Goal: Answer question/provide support

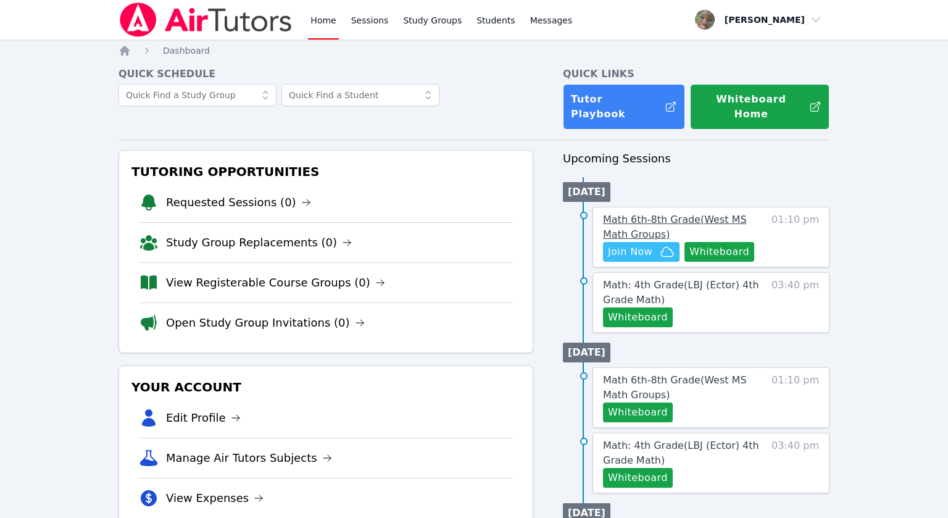
click at [669, 213] on span "Math 6th-8th Grade ( West MS Math Groups )" at bounding box center [675, 226] width 144 height 27
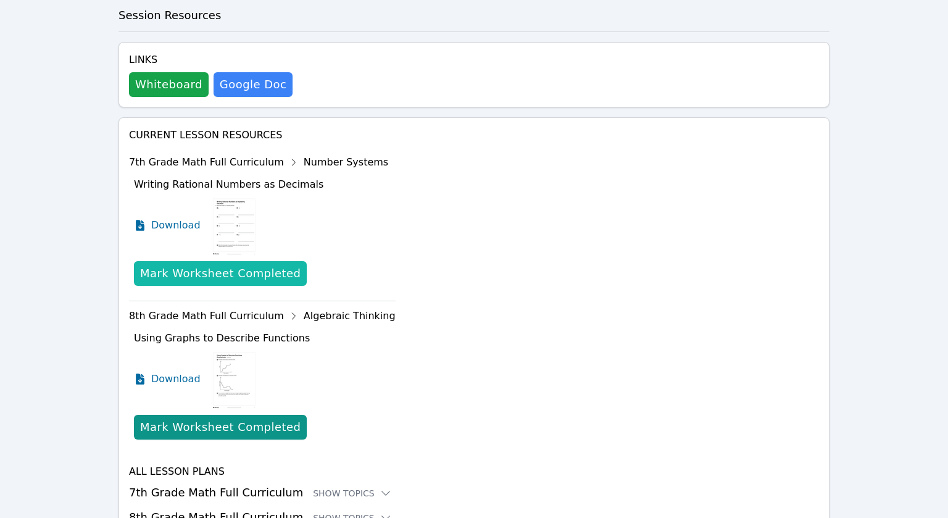
scroll to position [675, 0]
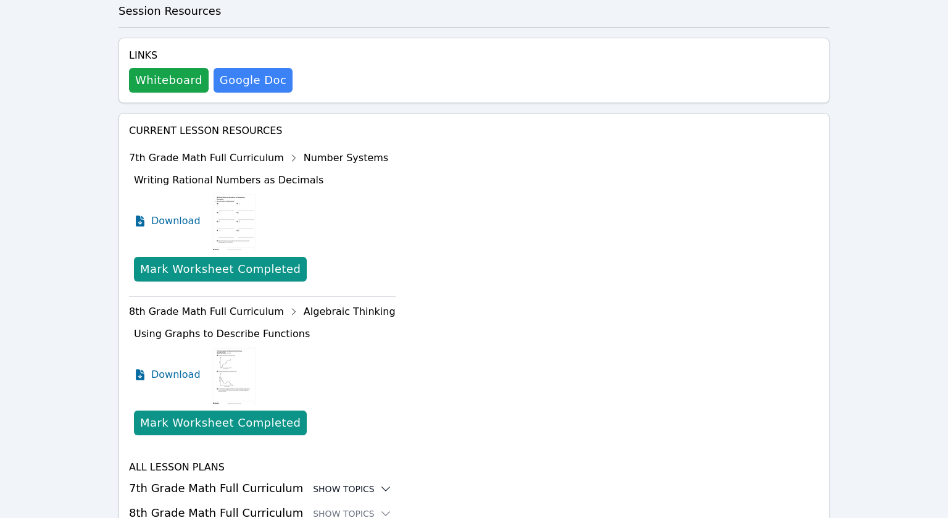
click at [342, 482] on div "Show Topics" at bounding box center [352, 488] width 79 height 12
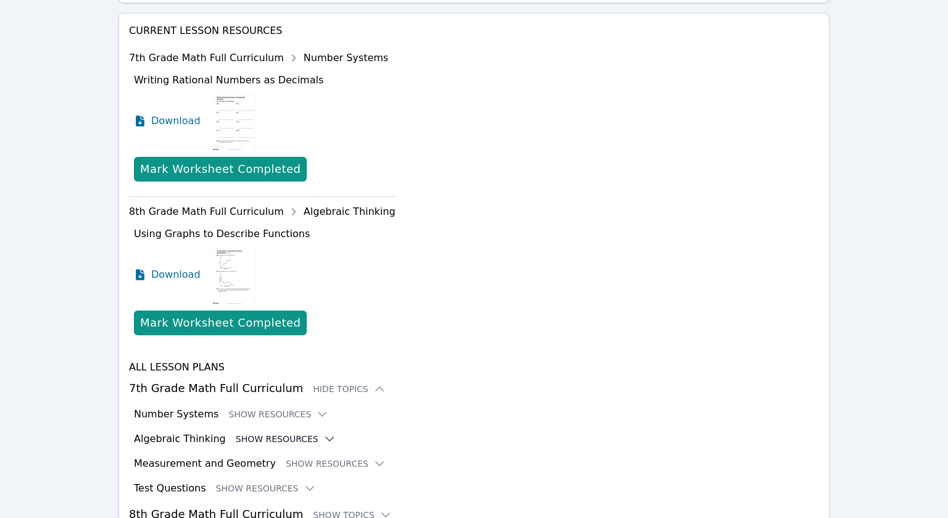
scroll to position [776, 0]
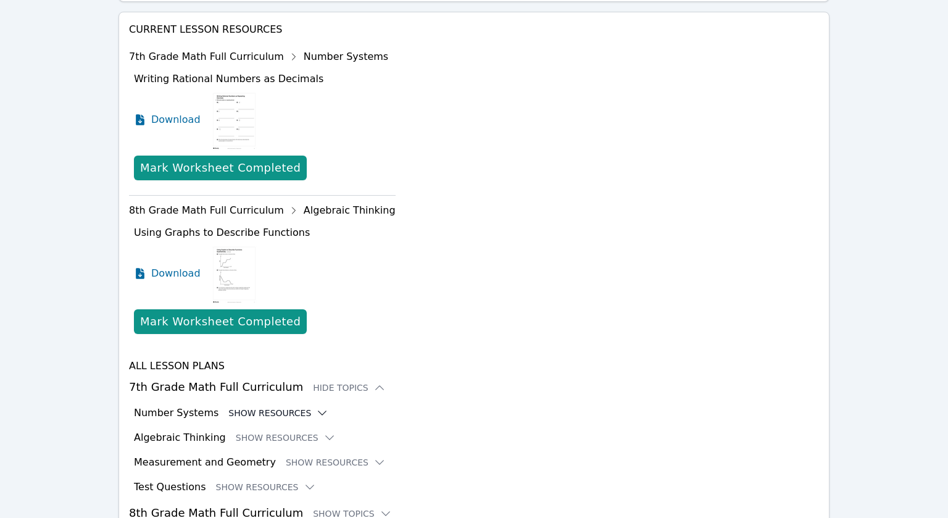
click at [297, 407] on button "Show Resources" at bounding box center [278, 413] width 100 height 12
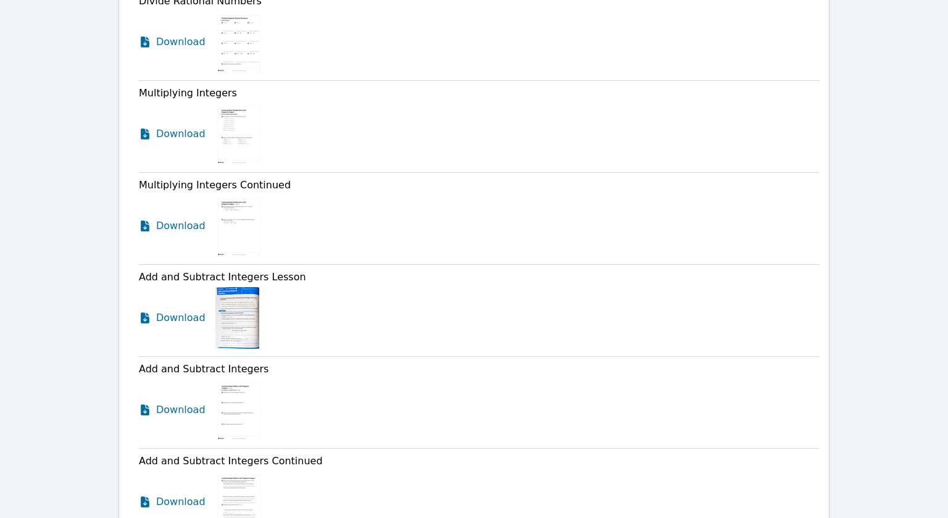
scroll to position [1593, 0]
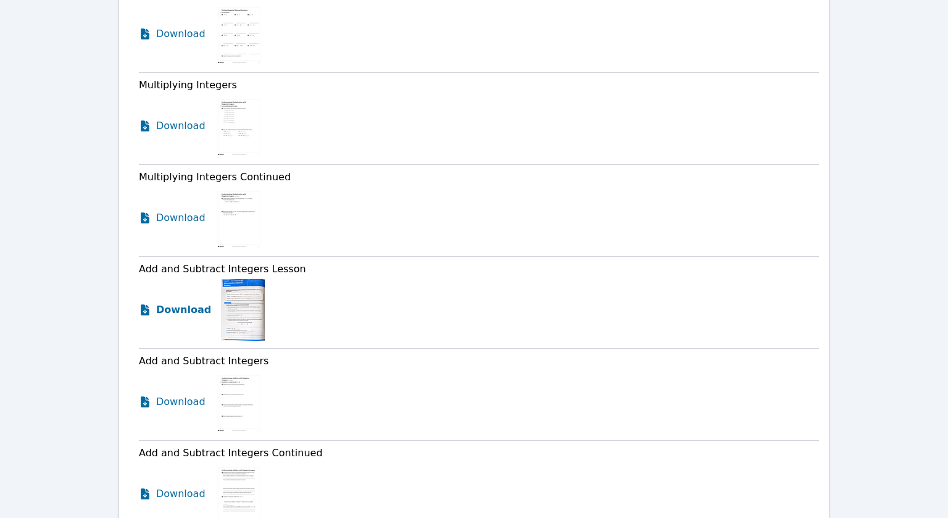
click at [162, 302] on span "Download" at bounding box center [183, 309] width 55 height 15
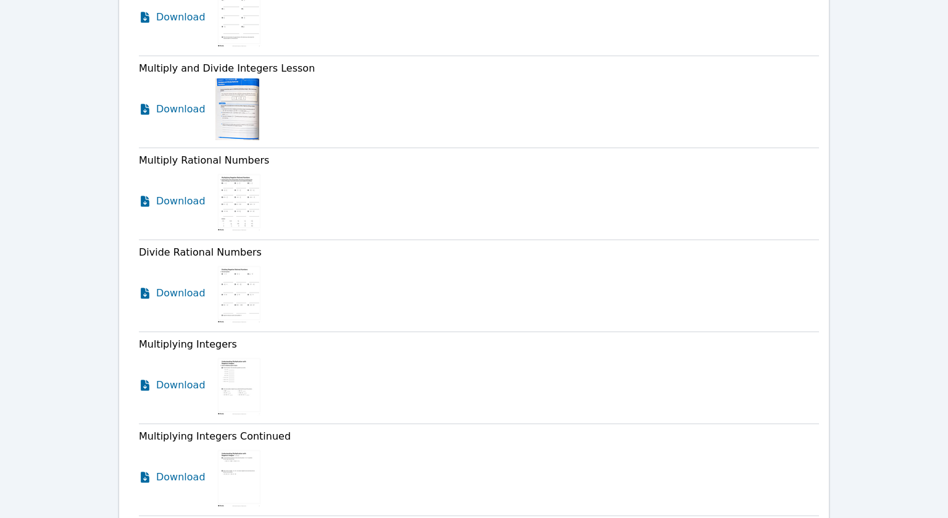
scroll to position [1340, 0]
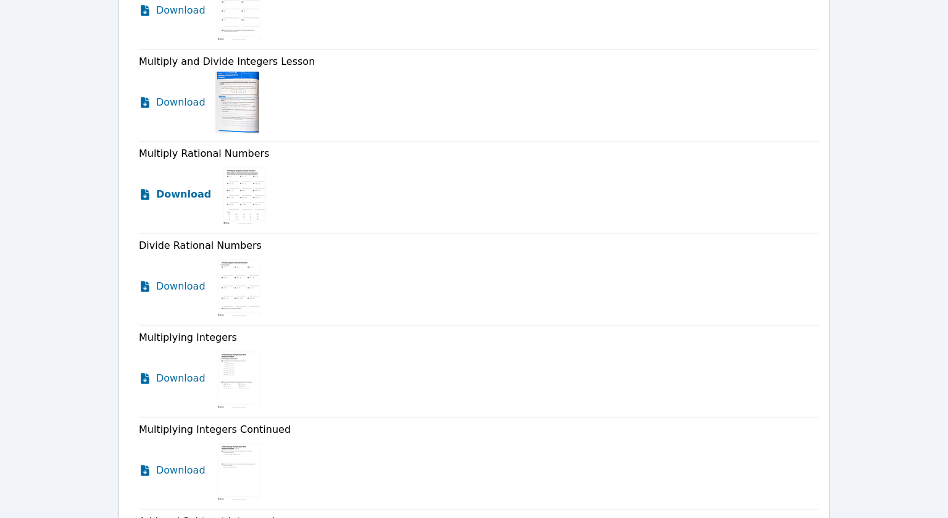
click at [168, 187] on span "Download" at bounding box center [183, 194] width 55 height 15
click at [173, 279] on span "Download" at bounding box center [183, 286] width 55 height 15
click at [173, 371] on span "Download" at bounding box center [183, 378] width 55 height 15
click at [165, 439] on link "Download" at bounding box center [175, 470] width 72 height 62
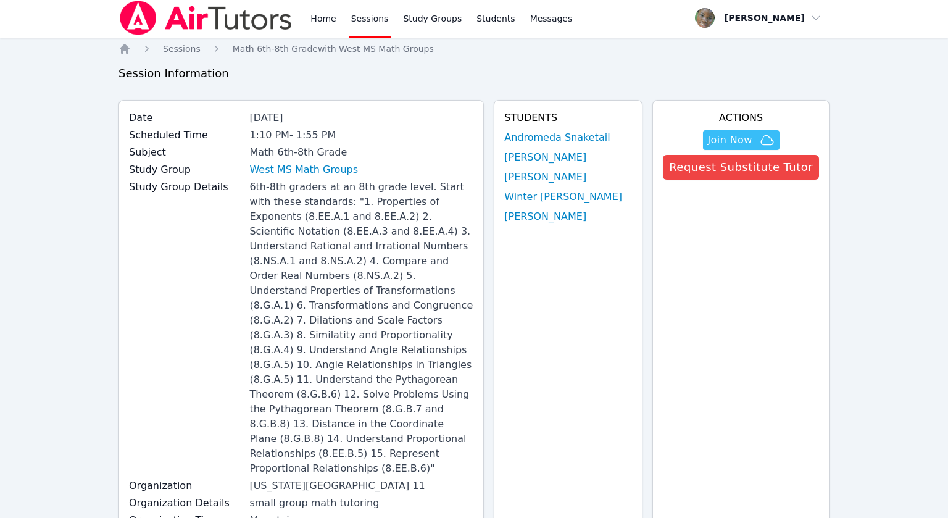
scroll to position [0, 0]
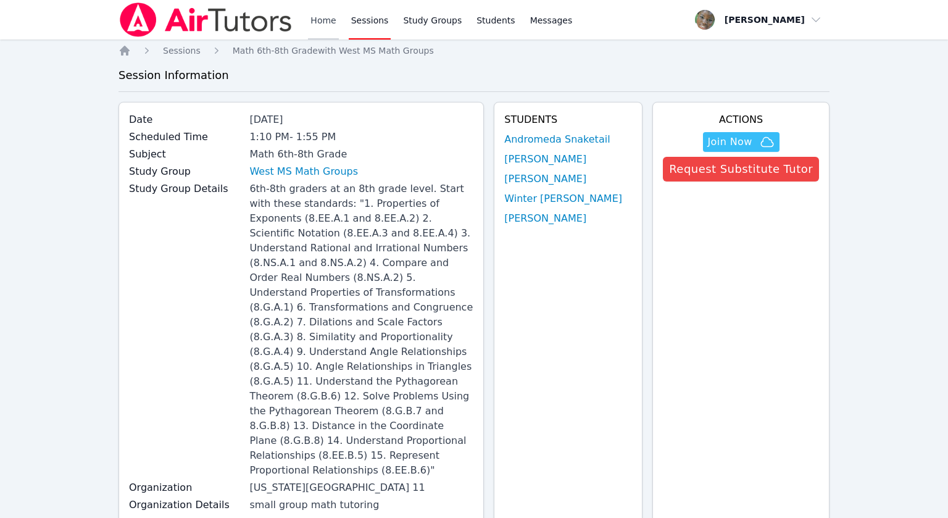
click at [315, 22] on link "Home" at bounding box center [323, 19] width 30 height 39
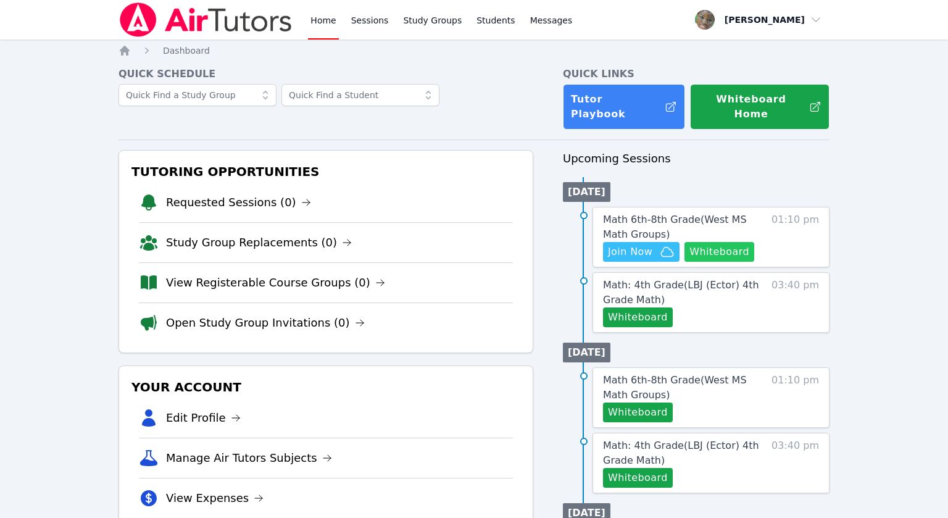
click at [708, 242] on button "Whiteboard" at bounding box center [719, 252] width 70 height 20
click at [624, 244] on span "Join Now" at bounding box center [630, 251] width 44 height 15
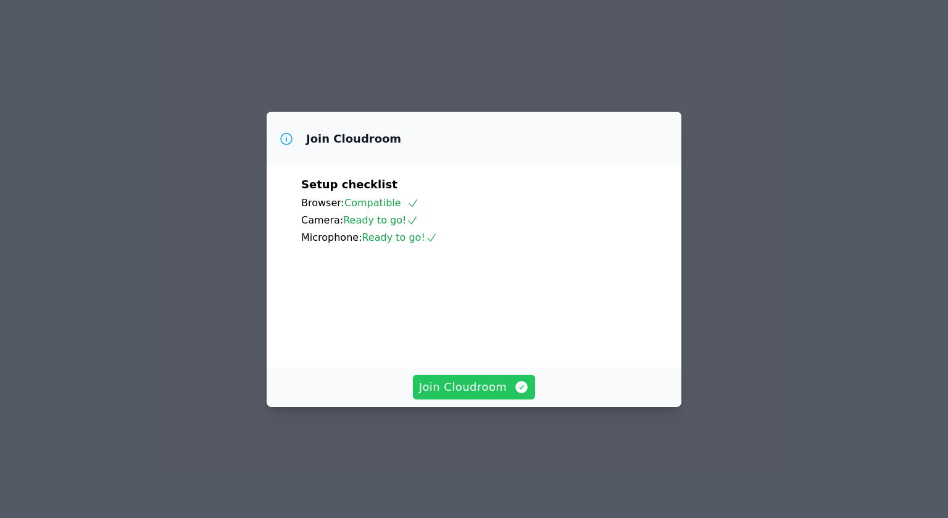
click at [479, 395] on span "Join Cloudroom" at bounding box center [474, 386] width 110 height 17
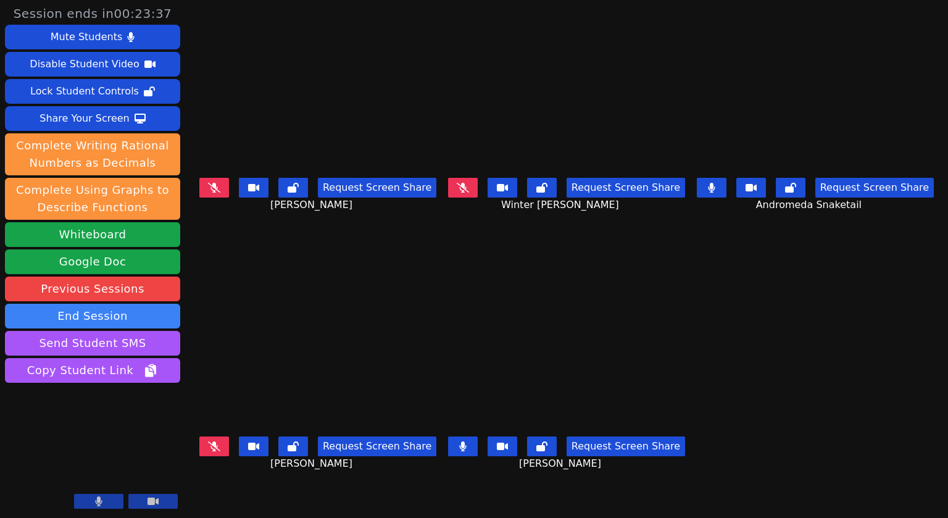
click at [715, 192] on icon at bounding box center [711, 188] width 7 height 10
click at [218, 196] on button at bounding box center [214, 188] width 30 height 20
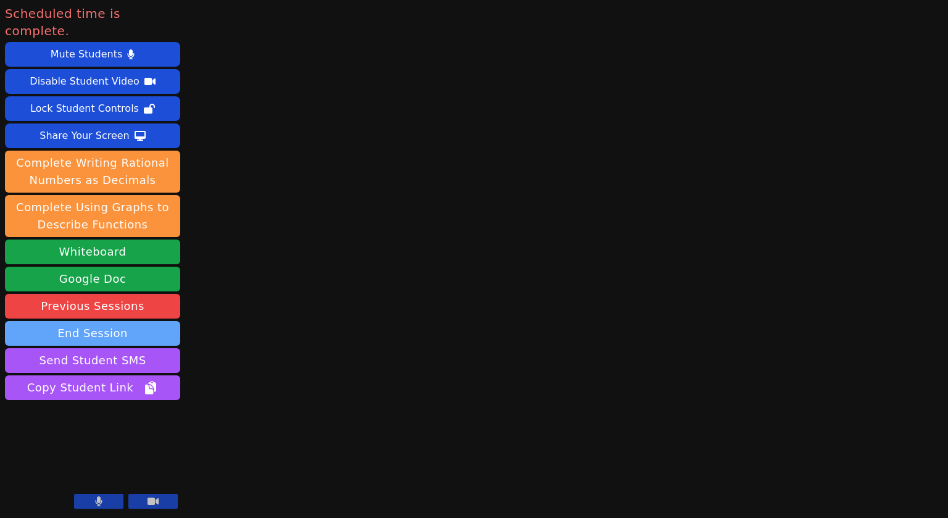
click at [99, 321] on button "End Session" at bounding box center [92, 333] width 175 height 25
